Goal: Task Accomplishment & Management: Use online tool/utility

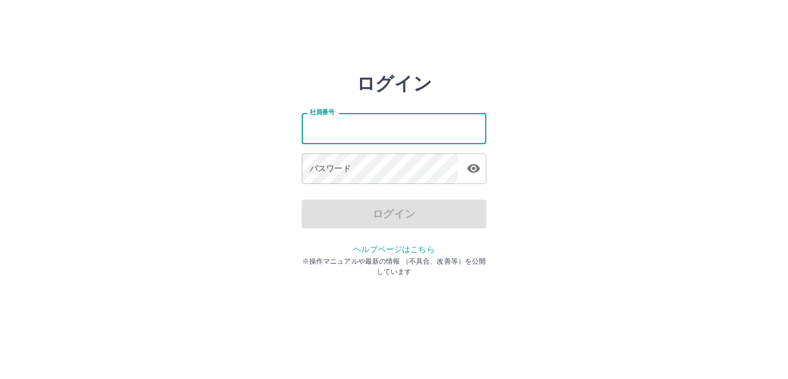
click at [351, 126] on input "社員番号" at bounding box center [394, 128] width 185 height 31
type input "*******"
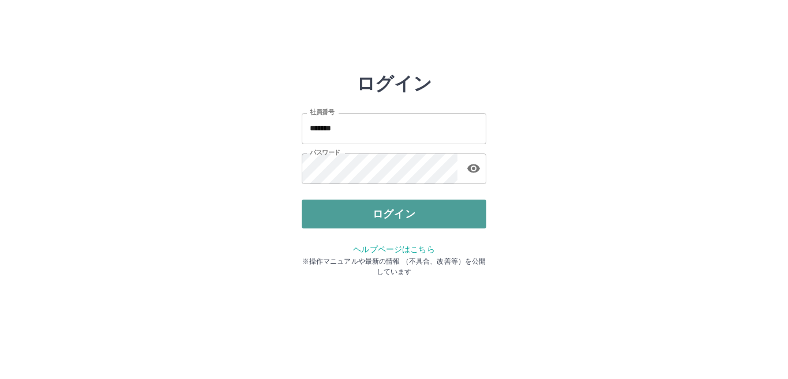
click at [356, 214] on button "ログイン" at bounding box center [394, 214] width 185 height 29
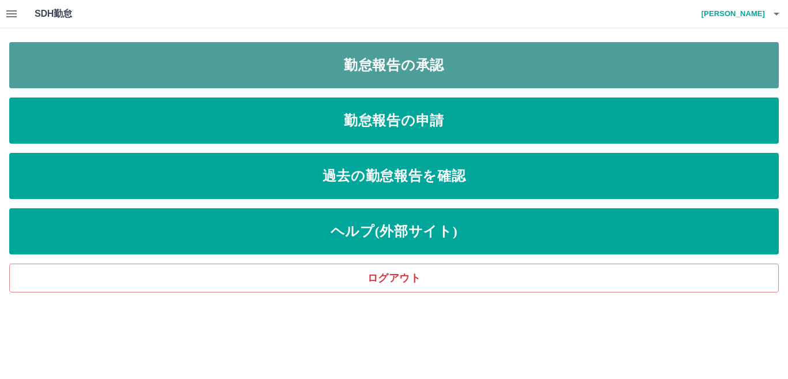
click at [275, 64] on link "勤怠報告の承認" at bounding box center [393, 65] width 769 height 46
